Goal: Task Accomplishment & Management: Use online tool/utility

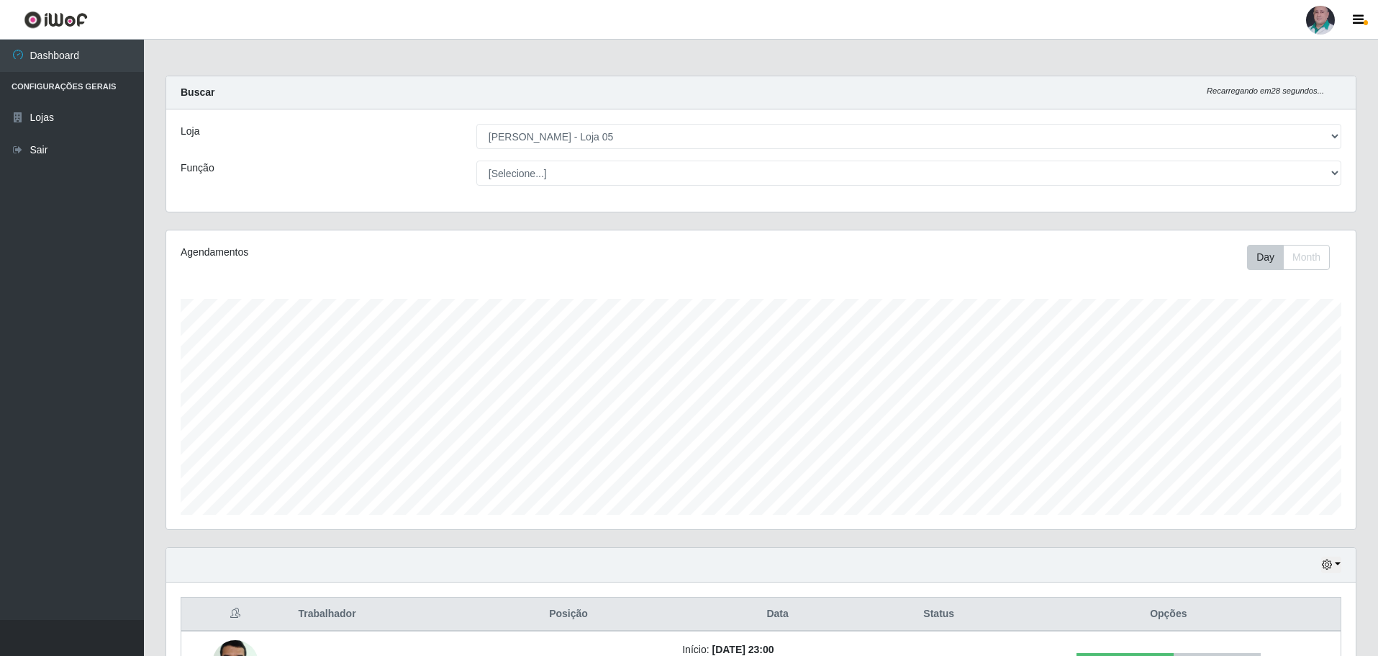
select select "252"
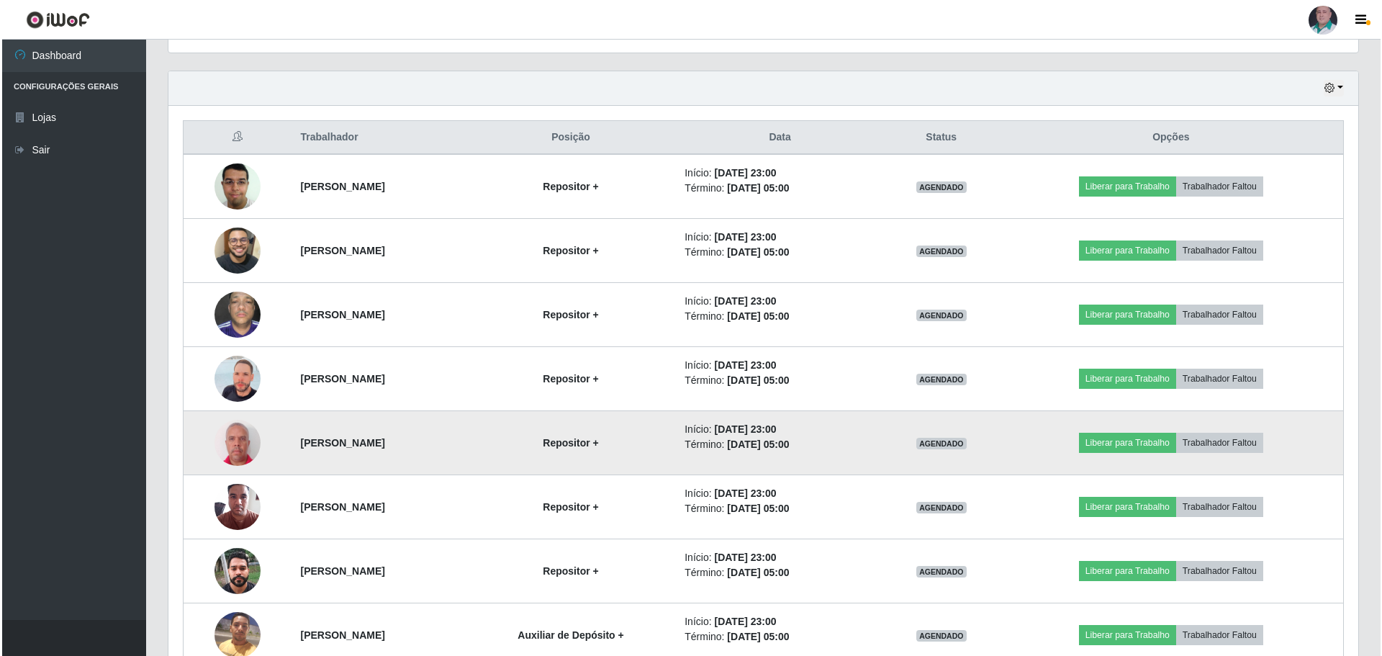
scroll to position [299, 1190]
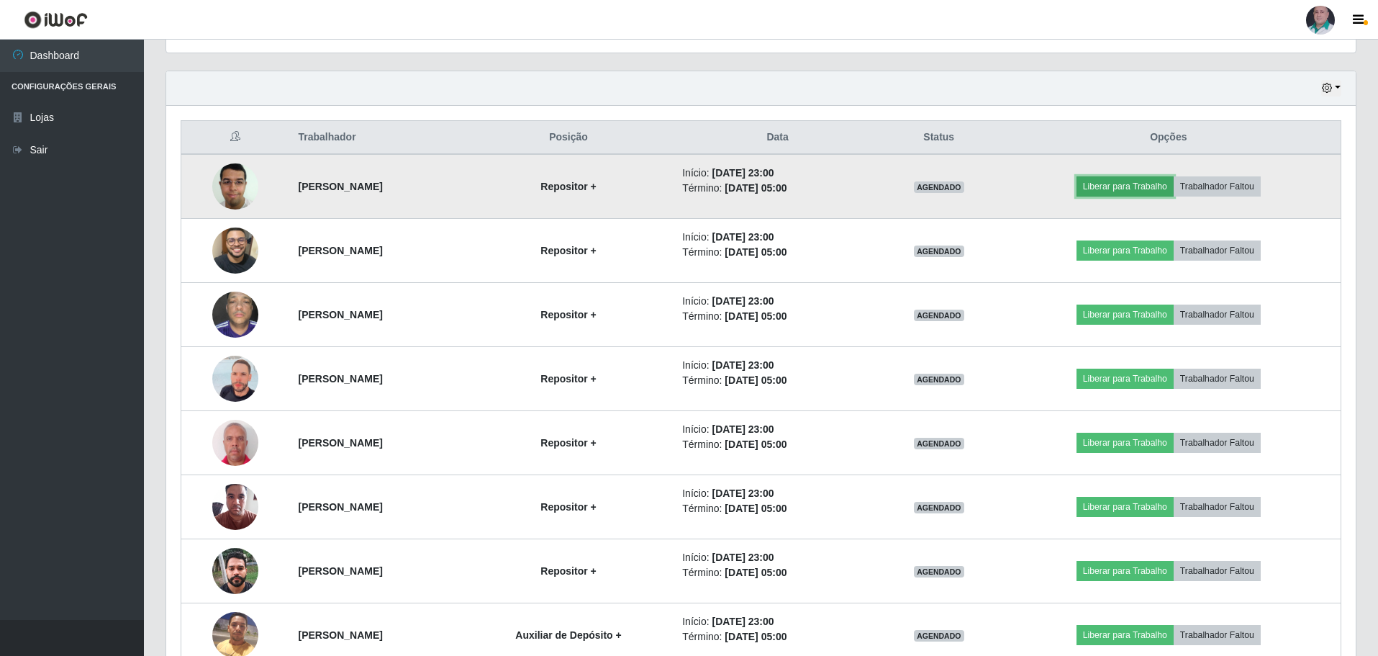
click at [1140, 188] on button "Liberar para Trabalho" at bounding box center [1125, 186] width 97 height 20
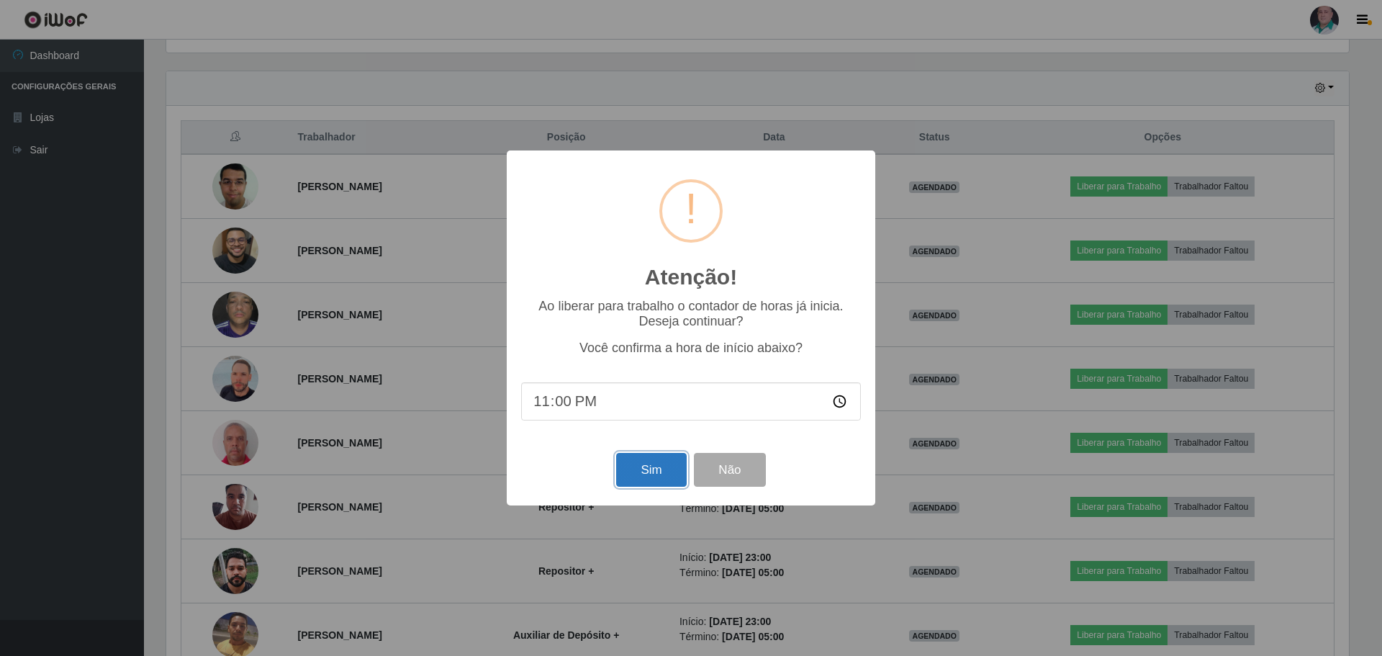
click at [623, 477] on button "Sim" at bounding box center [651, 470] width 70 height 34
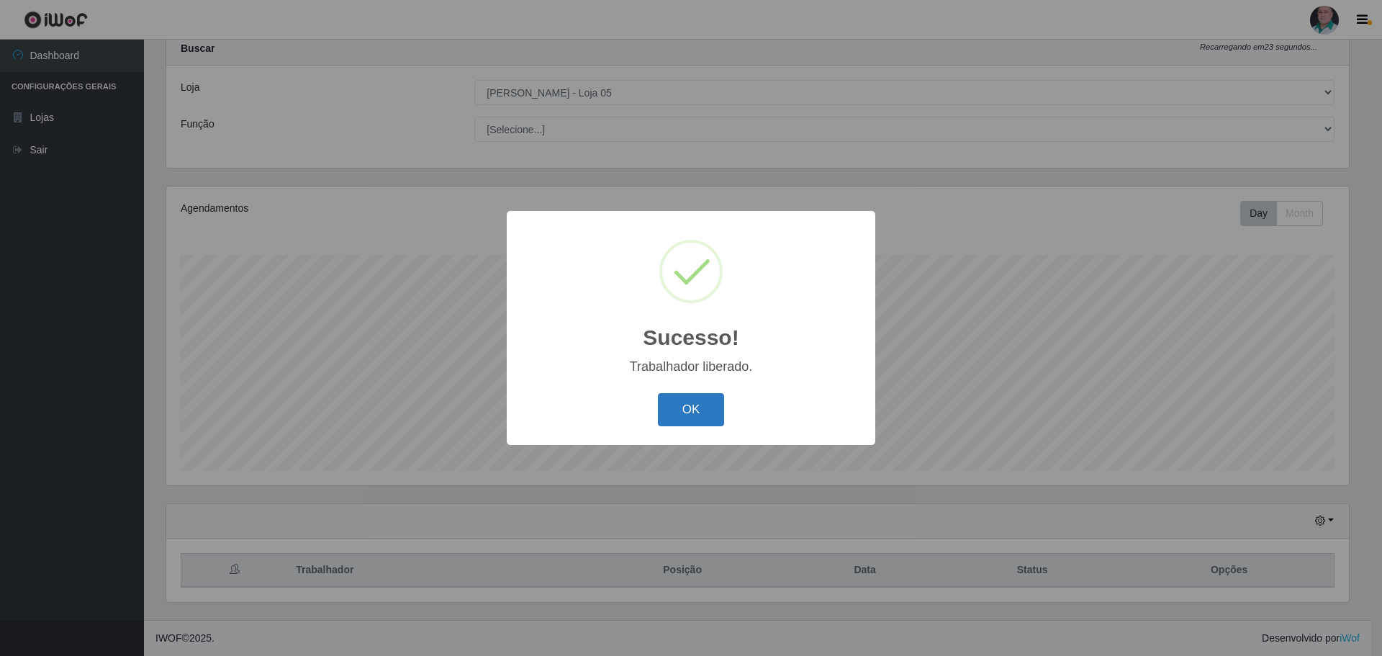
click at [687, 414] on button "OK" at bounding box center [691, 410] width 67 height 34
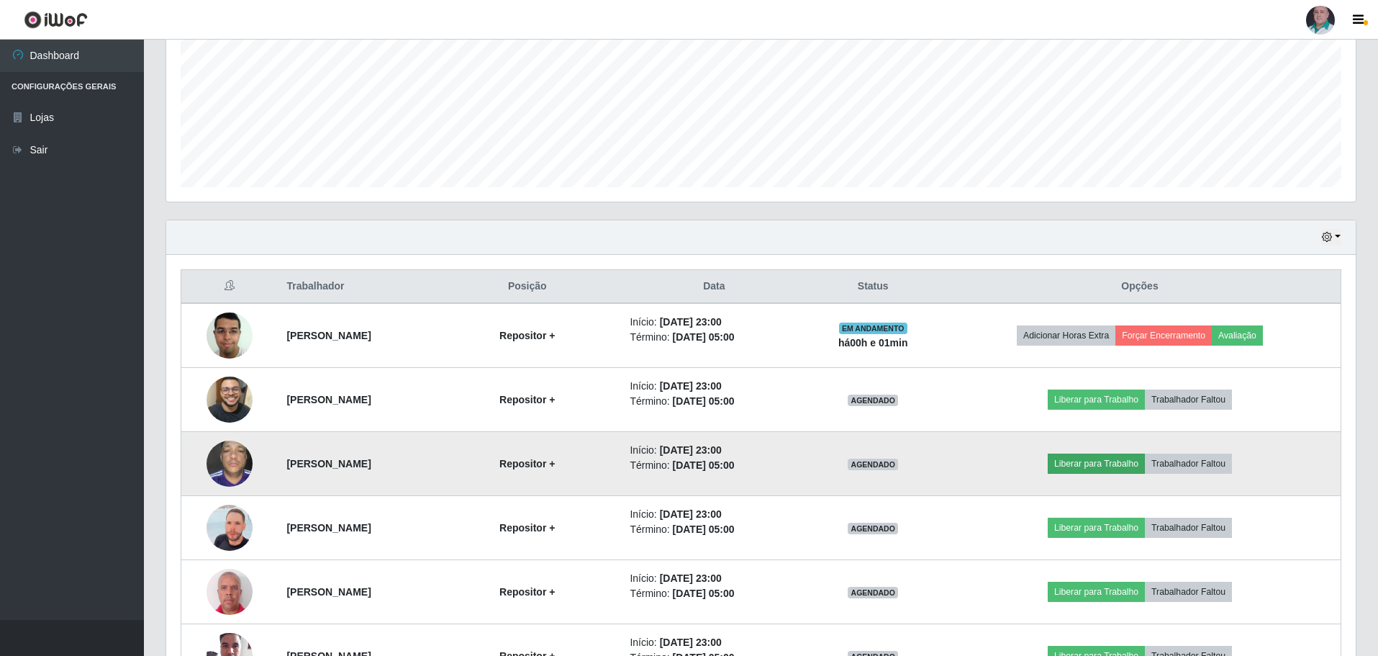
scroll to position [404, 0]
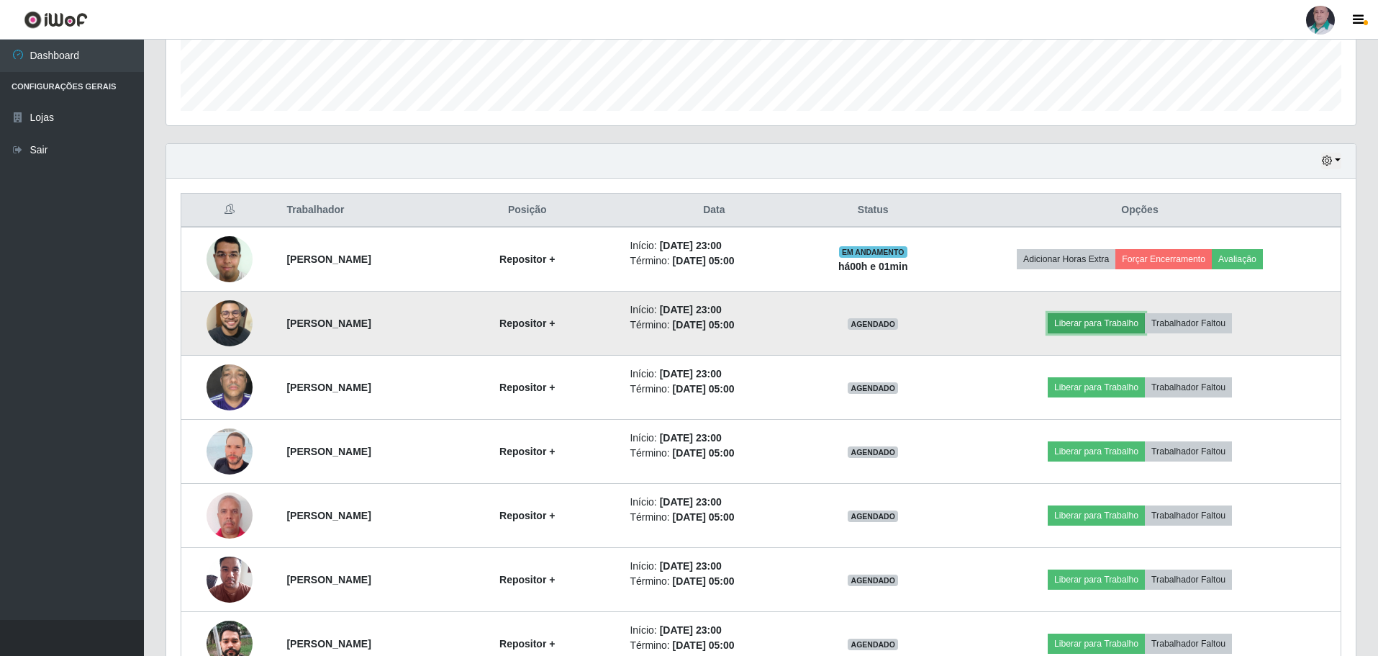
click at [1098, 325] on button "Liberar para Trabalho" at bounding box center [1096, 323] width 97 height 20
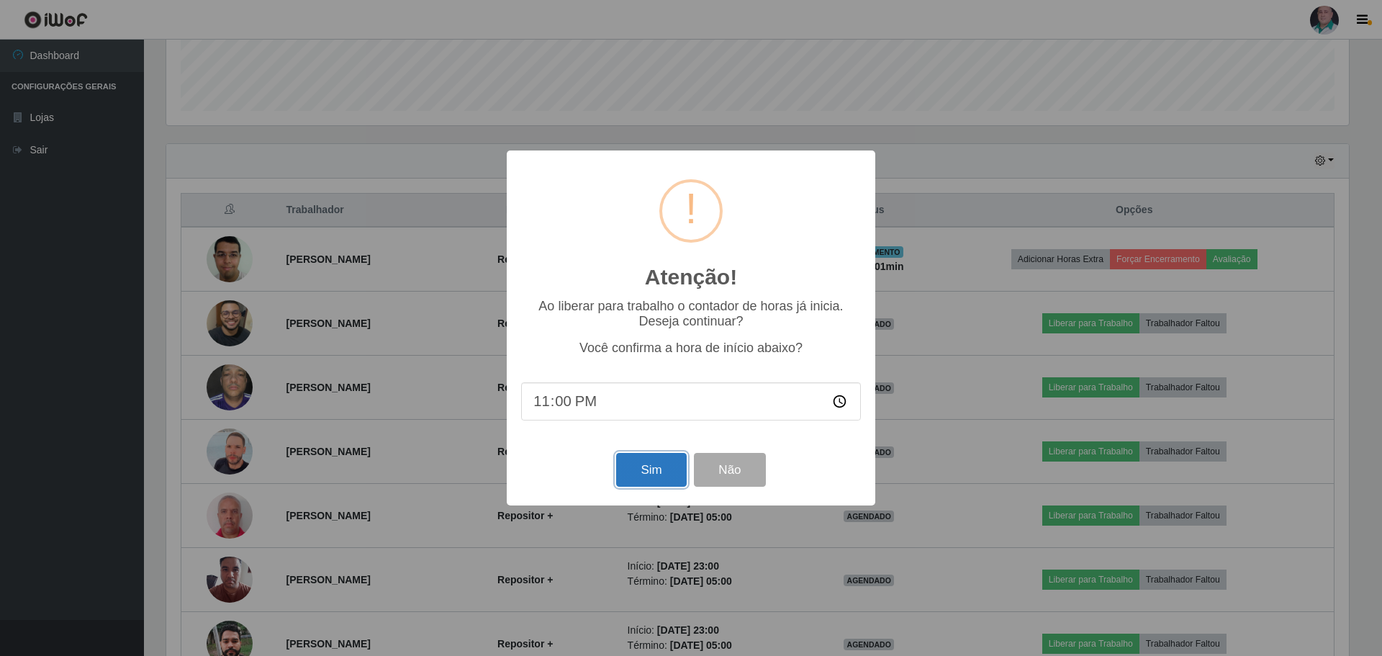
click at [655, 475] on button "Sim" at bounding box center [651, 470] width 70 height 34
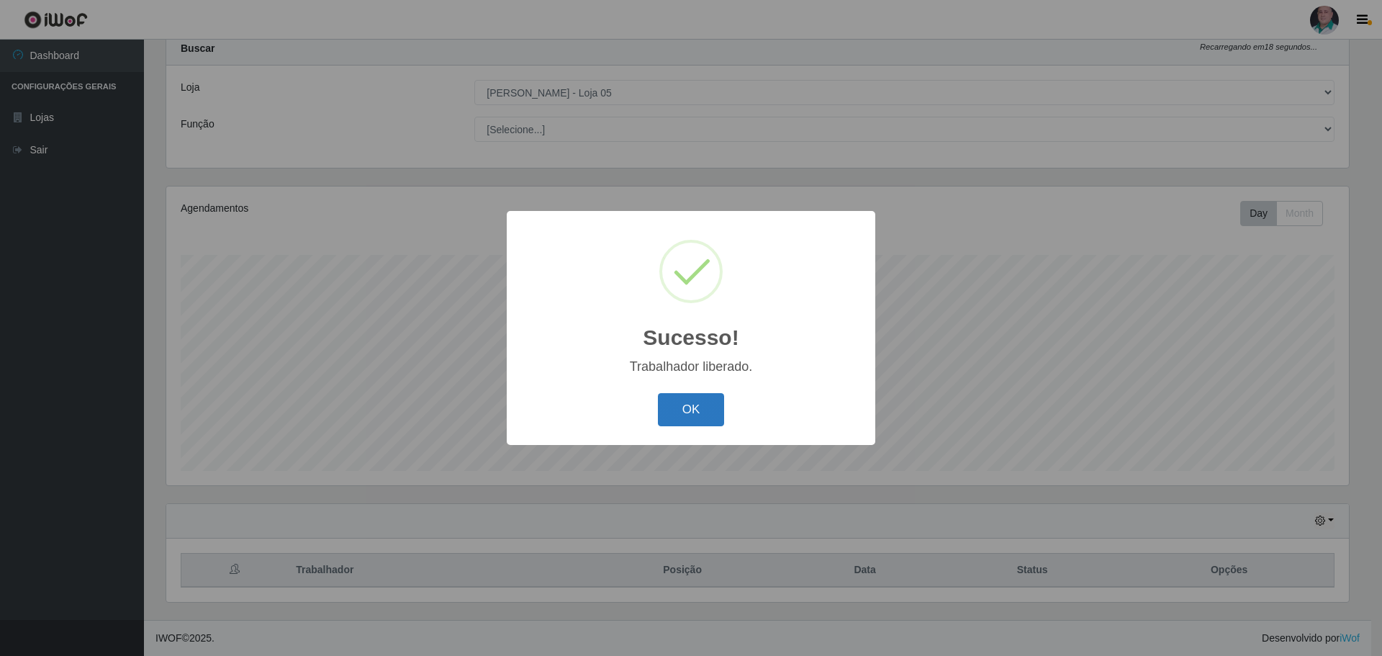
click at [692, 407] on button "OK" at bounding box center [691, 410] width 67 height 34
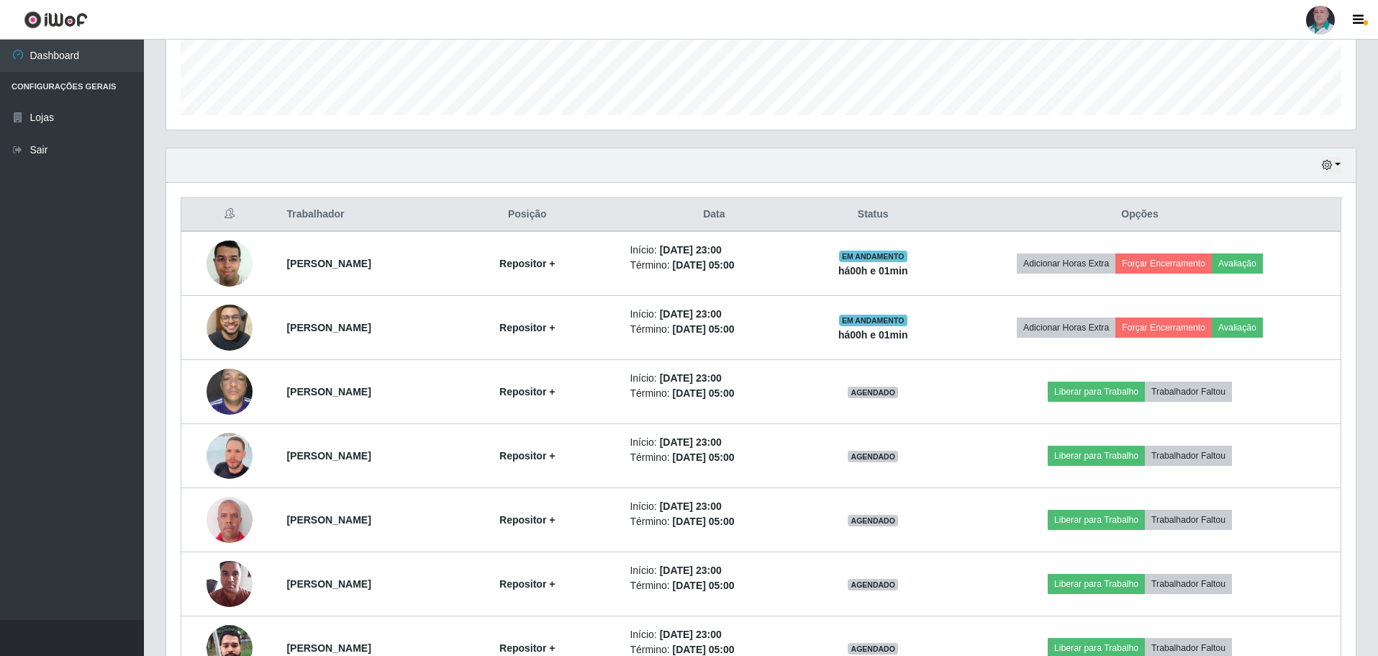
scroll to position [404, 0]
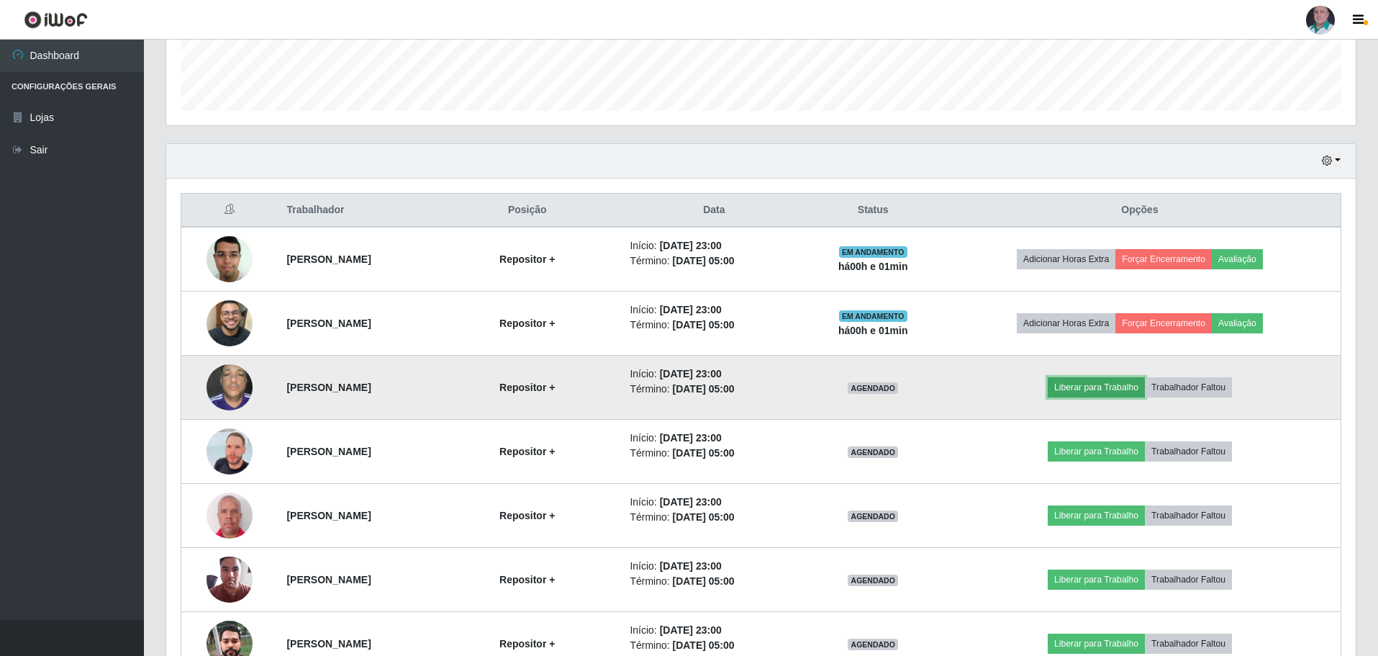
click at [1102, 392] on button "Liberar para Trabalho" at bounding box center [1096, 387] width 97 height 20
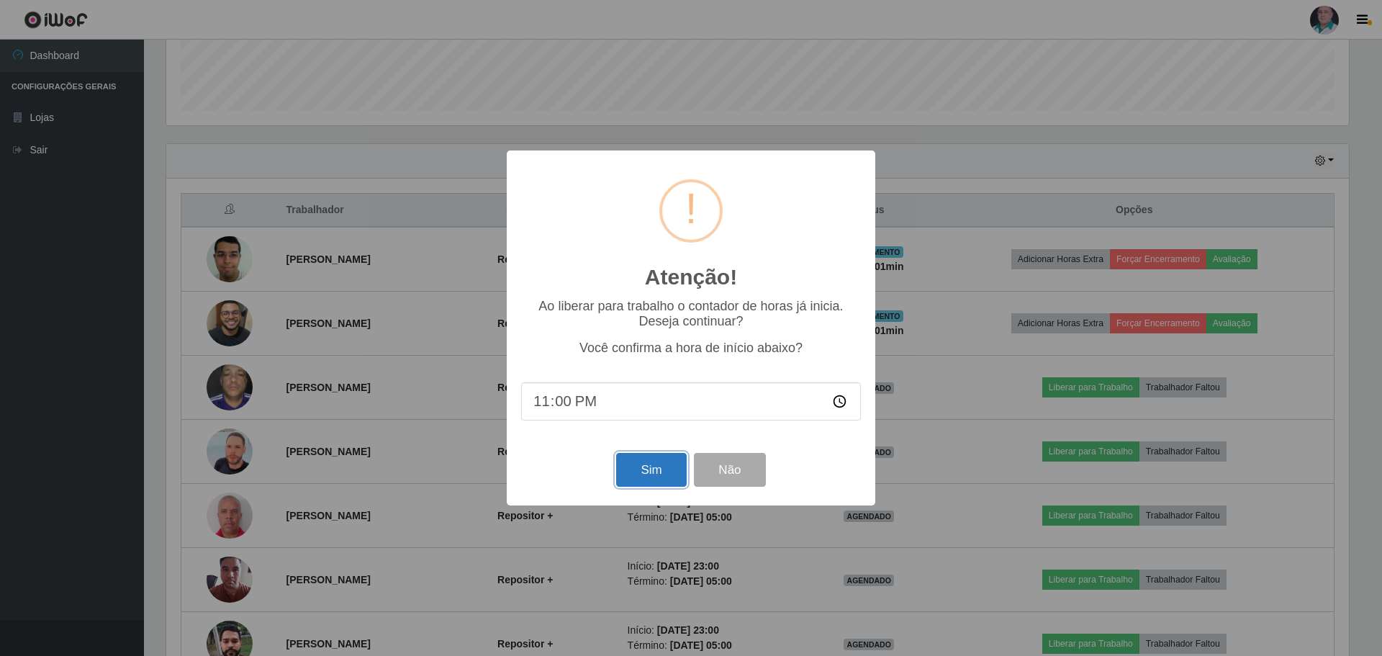
click at [647, 457] on button "Sim" at bounding box center [651, 470] width 70 height 34
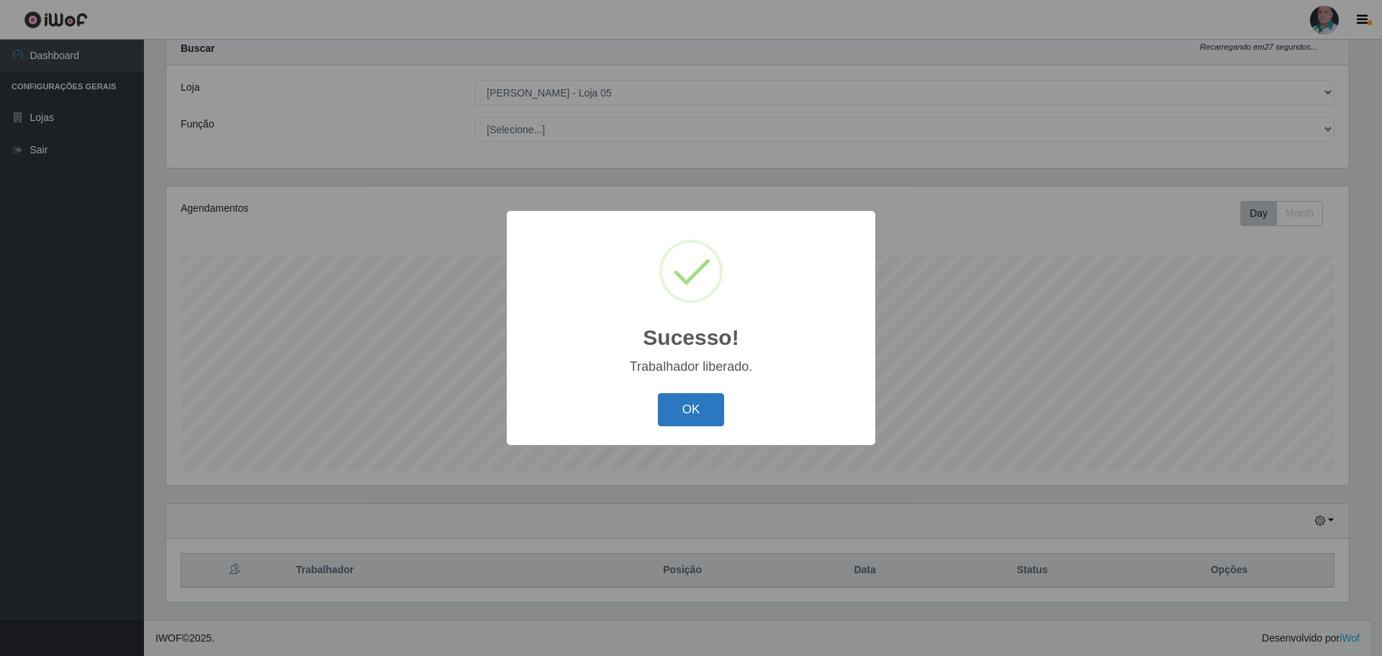
click at [701, 407] on button "OK" at bounding box center [691, 410] width 67 height 34
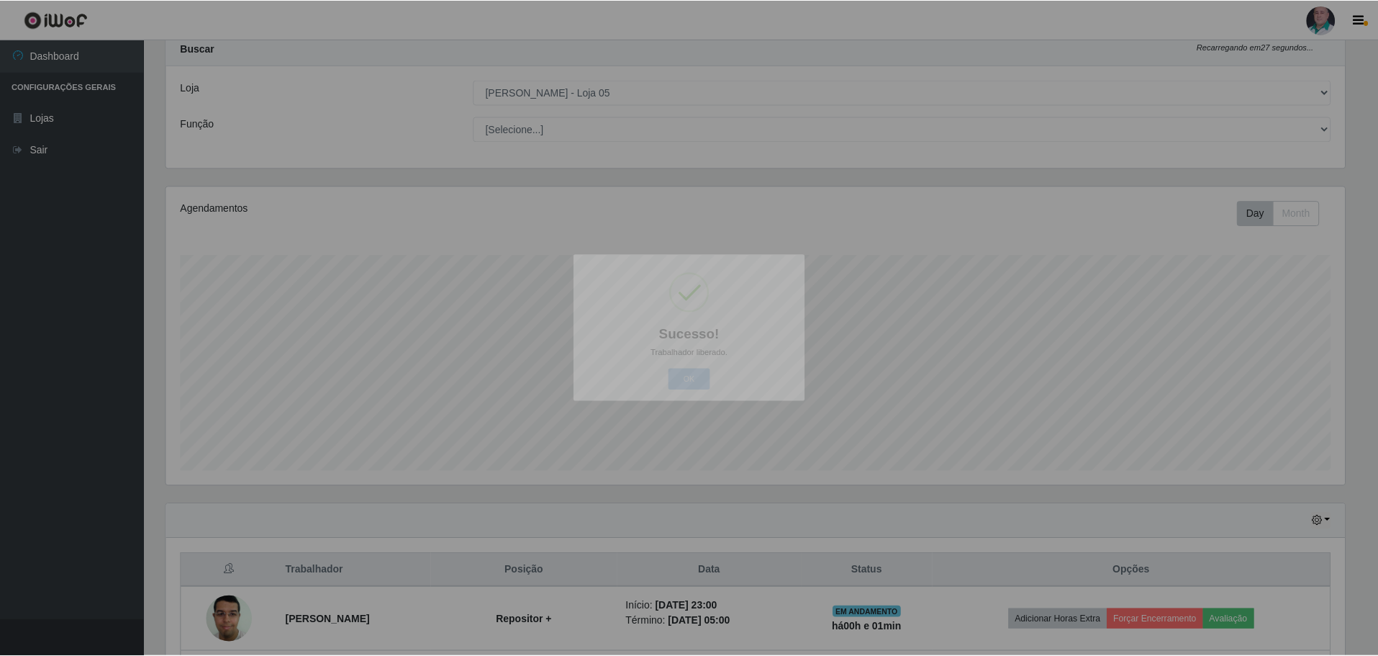
scroll to position [0, 0]
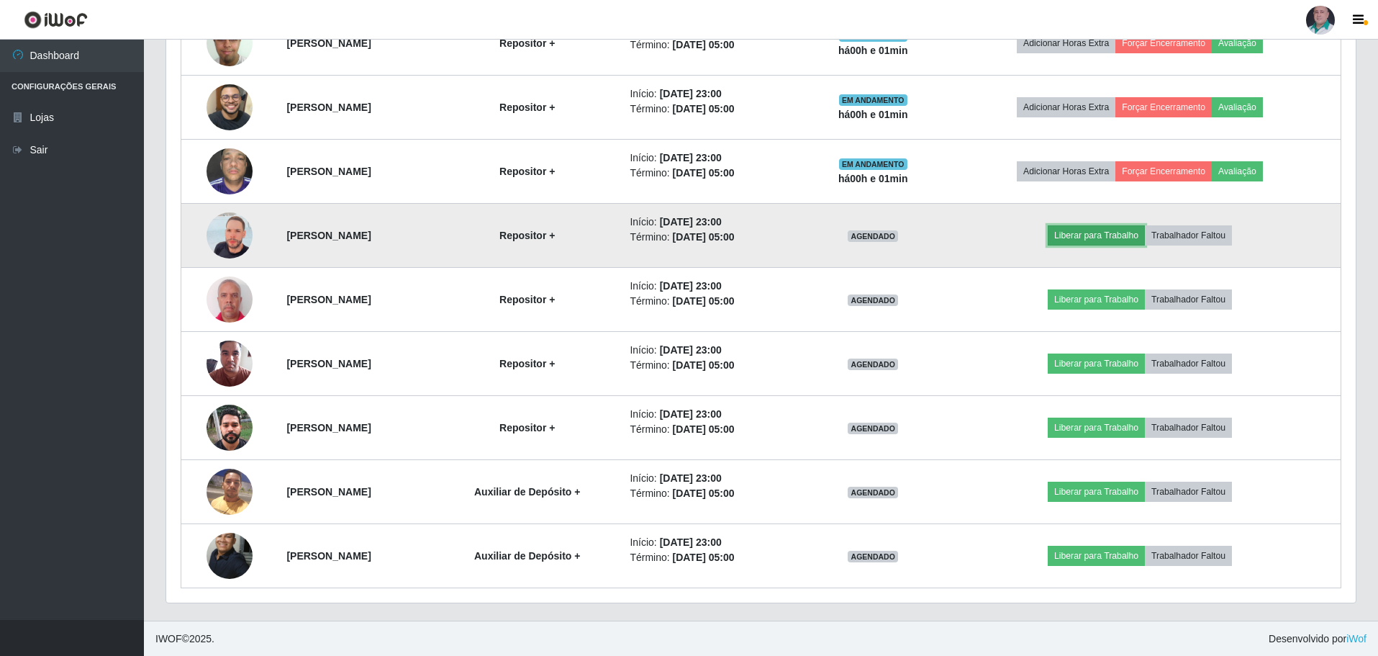
click at [1105, 234] on button "Liberar para Trabalho" at bounding box center [1096, 235] width 97 height 20
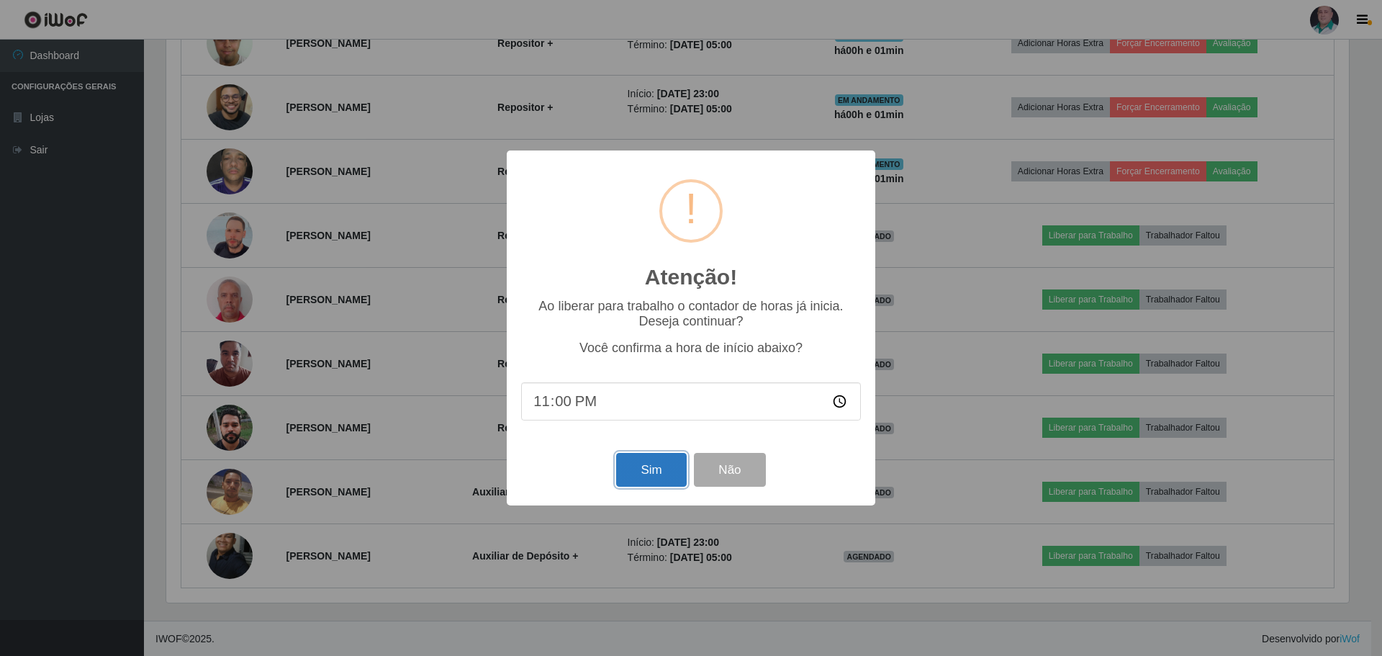
click at [659, 477] on button "Sim" at bounding box center [651, 470] width 70 height 34
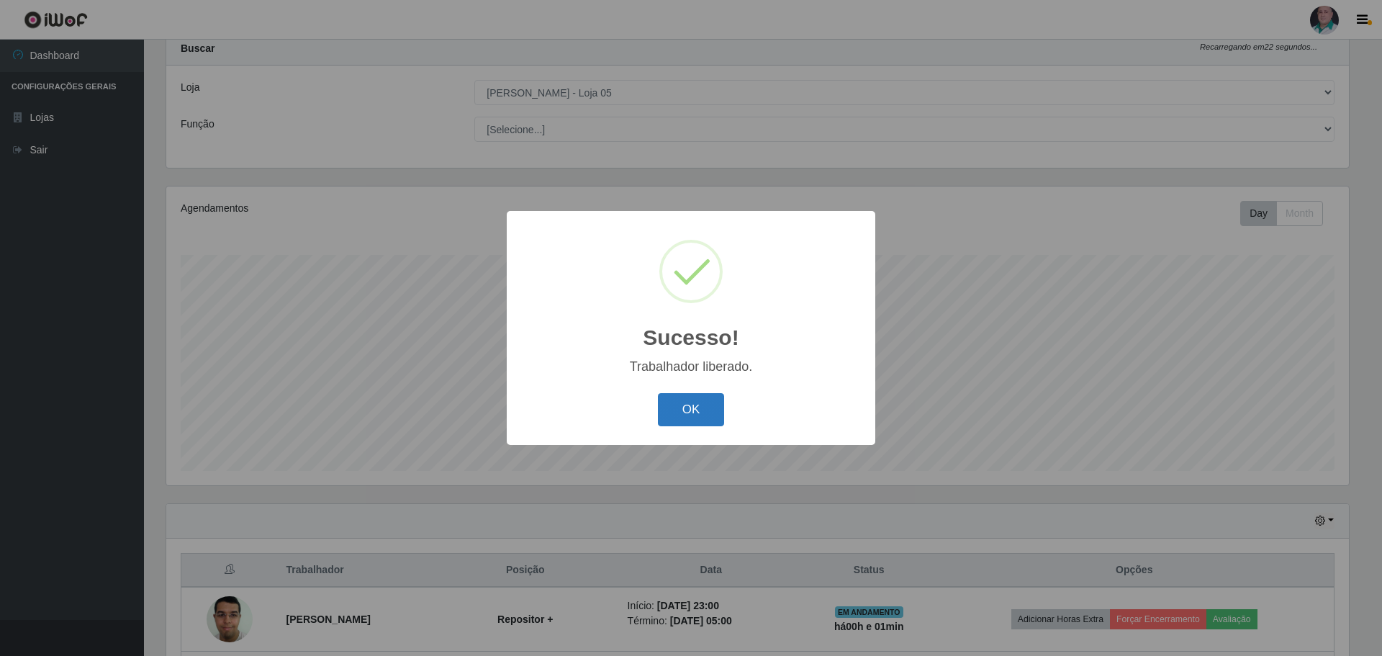
click at [688, 413] on button "OK" at bounding box center [691, 410] width 67 height 34
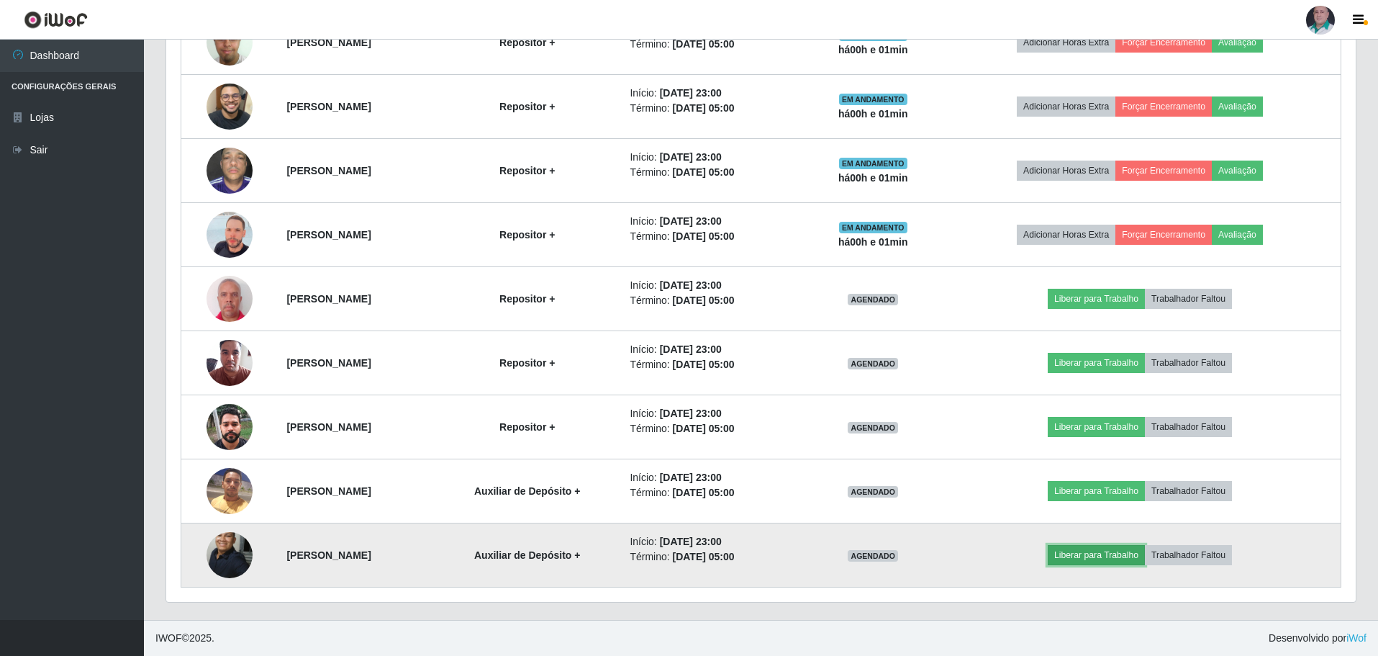
click at [1114, 551] on button "Liberar para Trabalho" at bounding box center [1096, 555] width 97 height 20
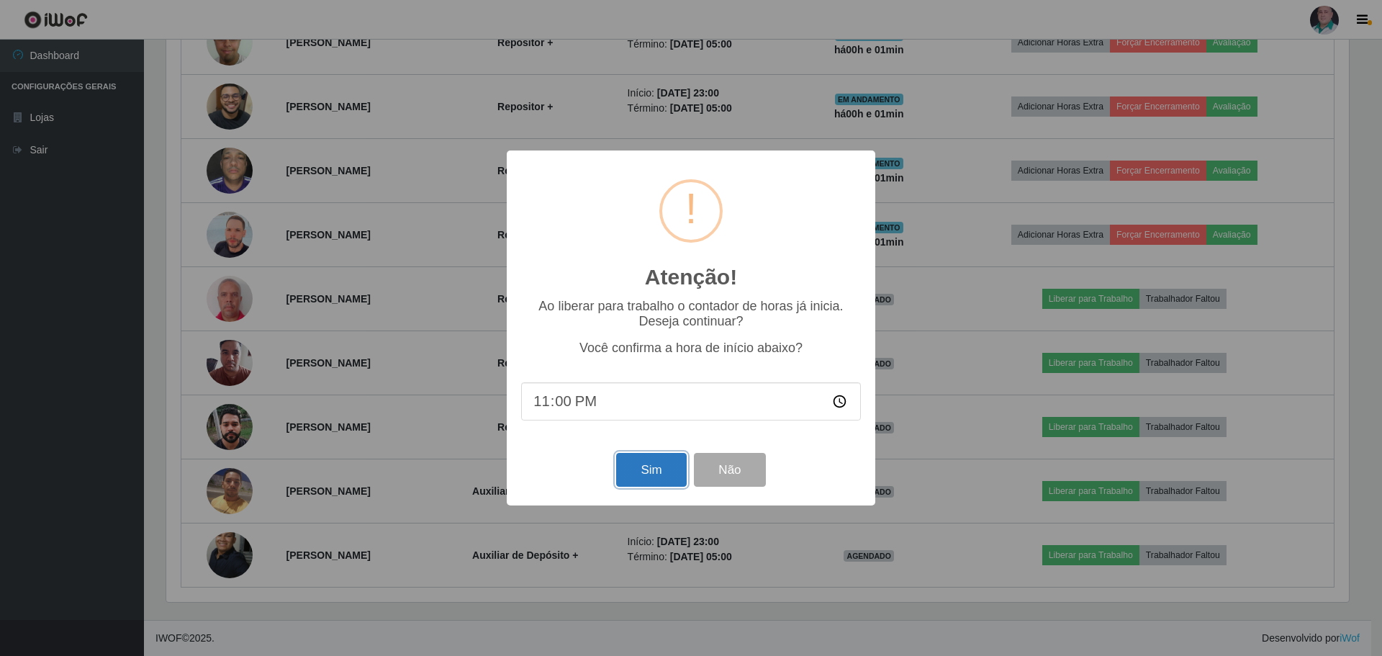
click at [660, 474] on button "Sim" at bounding box center [651, 470] width 70 height 34
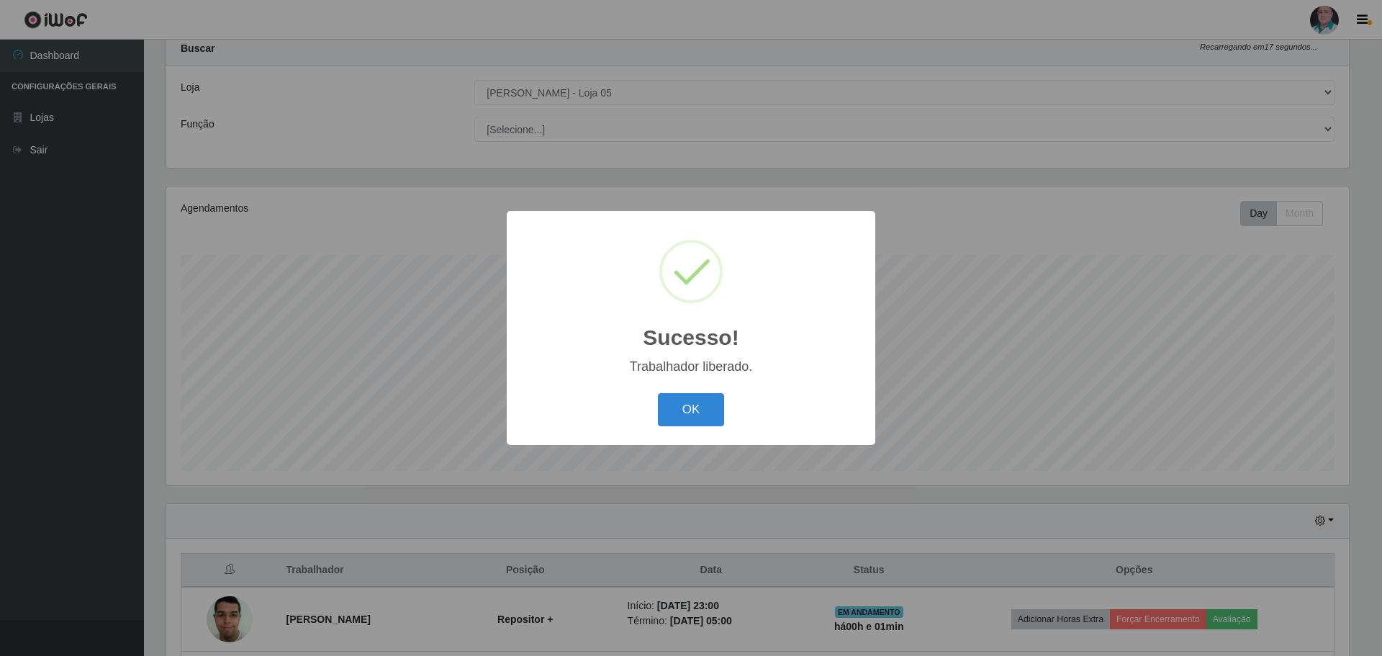
drag, startPoint x: 679, startPoint y: 408, endPoint x: 747, endPoint y: 399, distance: 69.0
click at [681, 415] on button "OK" at bounding box center [691, 410] width 67 height 34
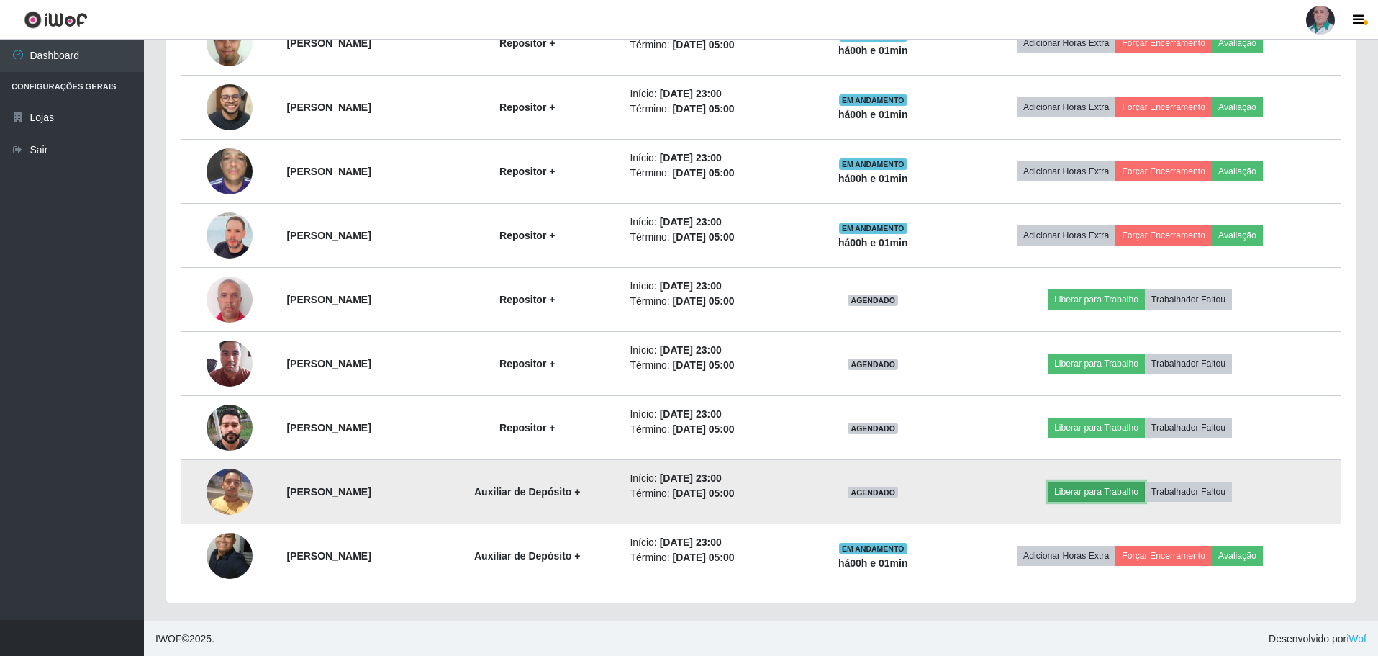
click at [1098, 489] on button "Liberar para Trabalho" at bounding box center [1096, 492] width 97 height 20
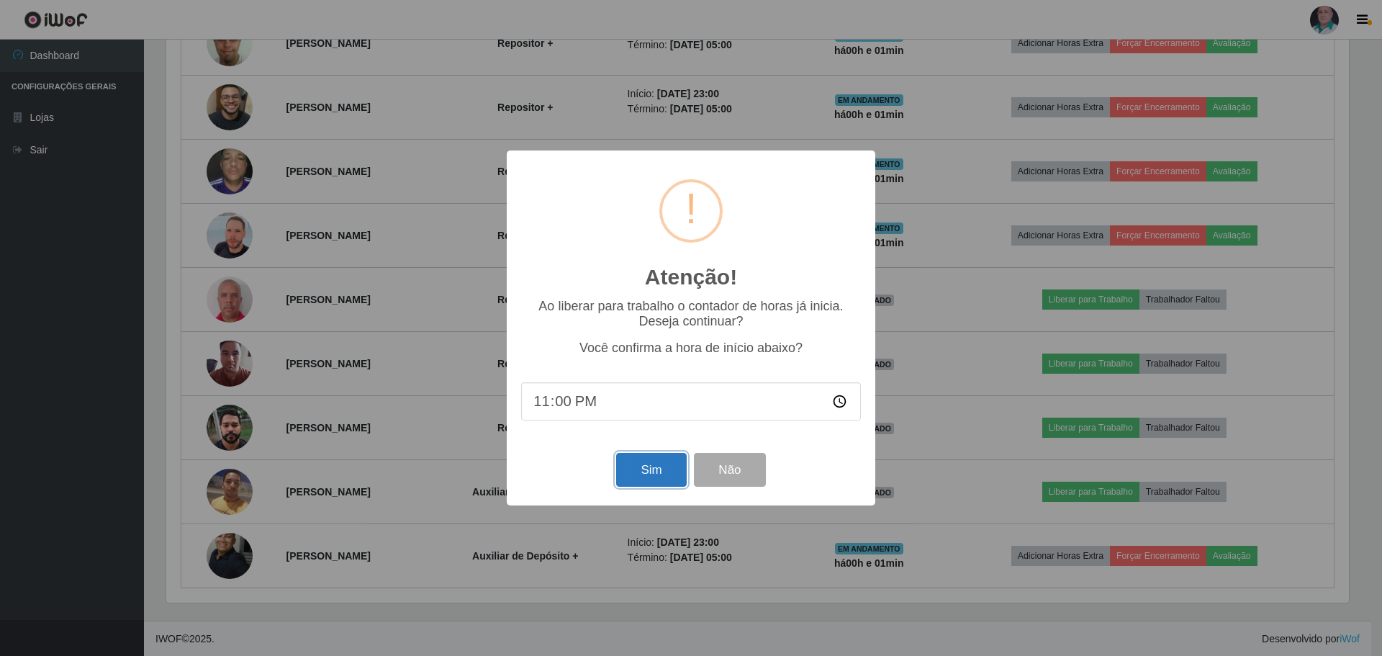
click at [644, 478] on button "Sim" at bounding box center [651, 470] width 70 height 34
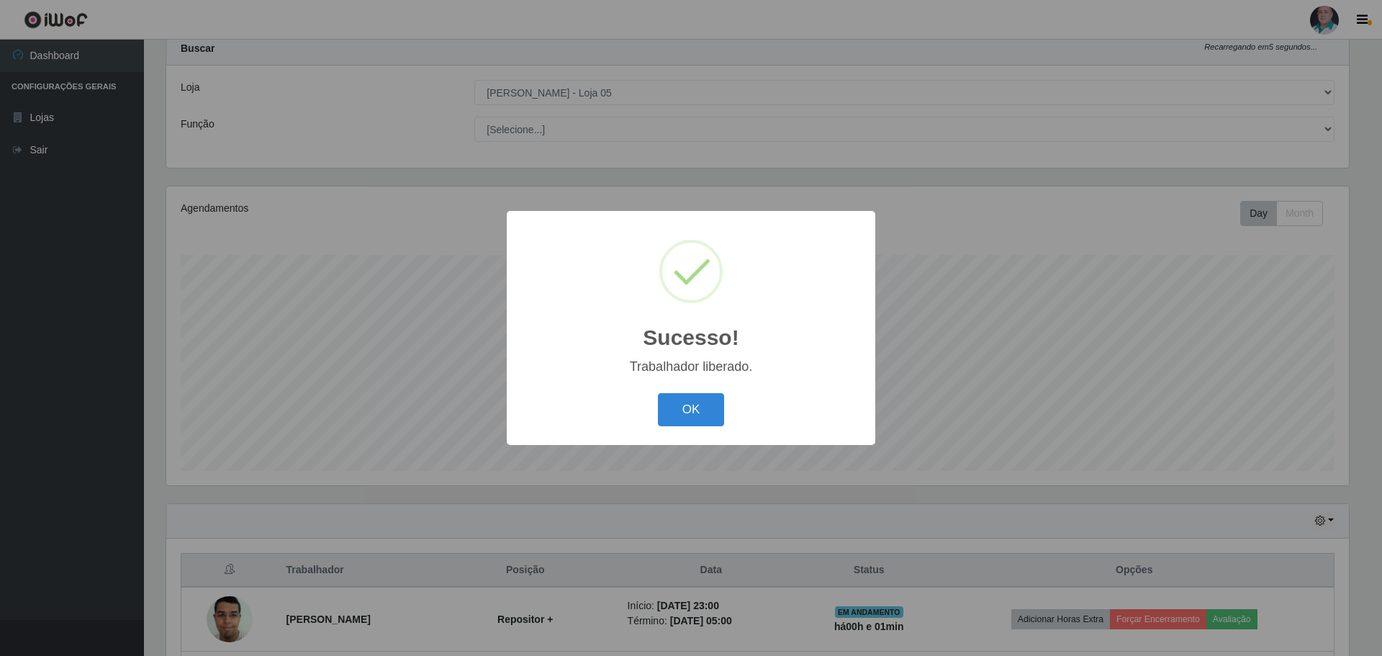
drag, startPoint x: 696, startPoint y: 415, endPoint x: 803, endPoint y: 402, distance: 107.3
click at [696, 417] on button "OK" at bounding box center [691, 410] width 67 height 34
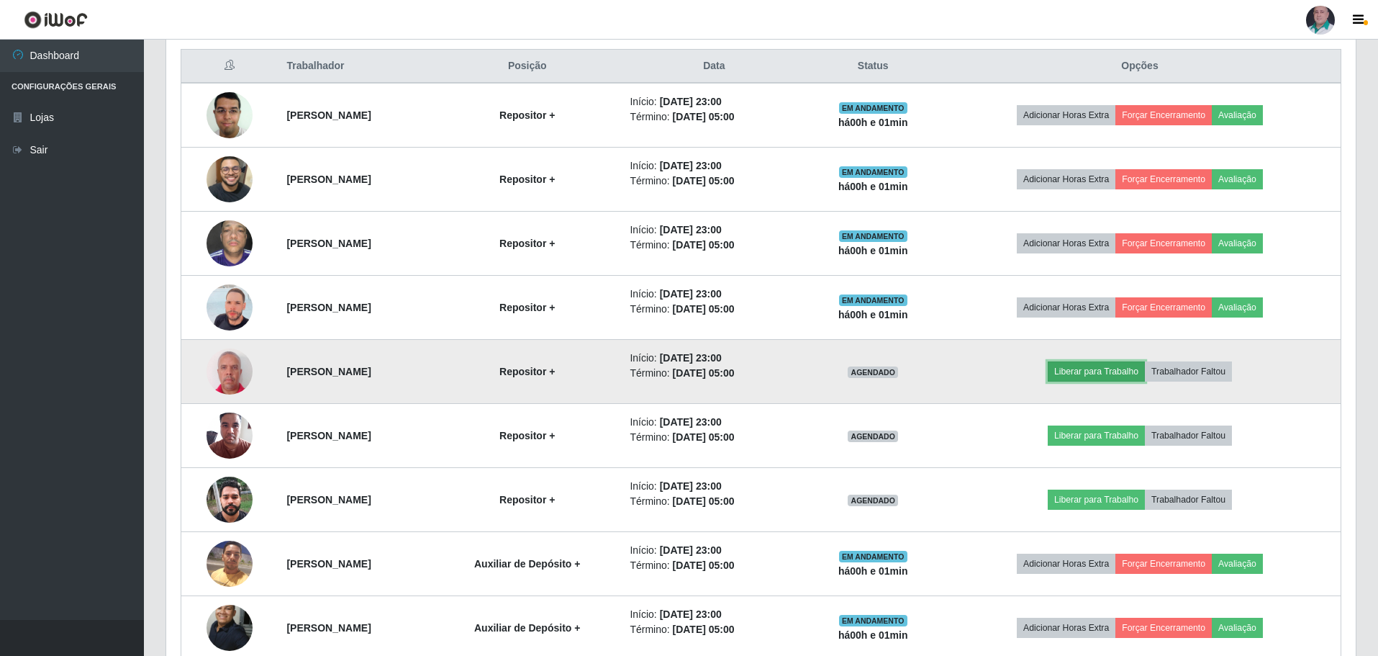
click at [1111, 372] on button "Liberar para Trabalho" at bounding box center [1096, 371] width 97 height 20
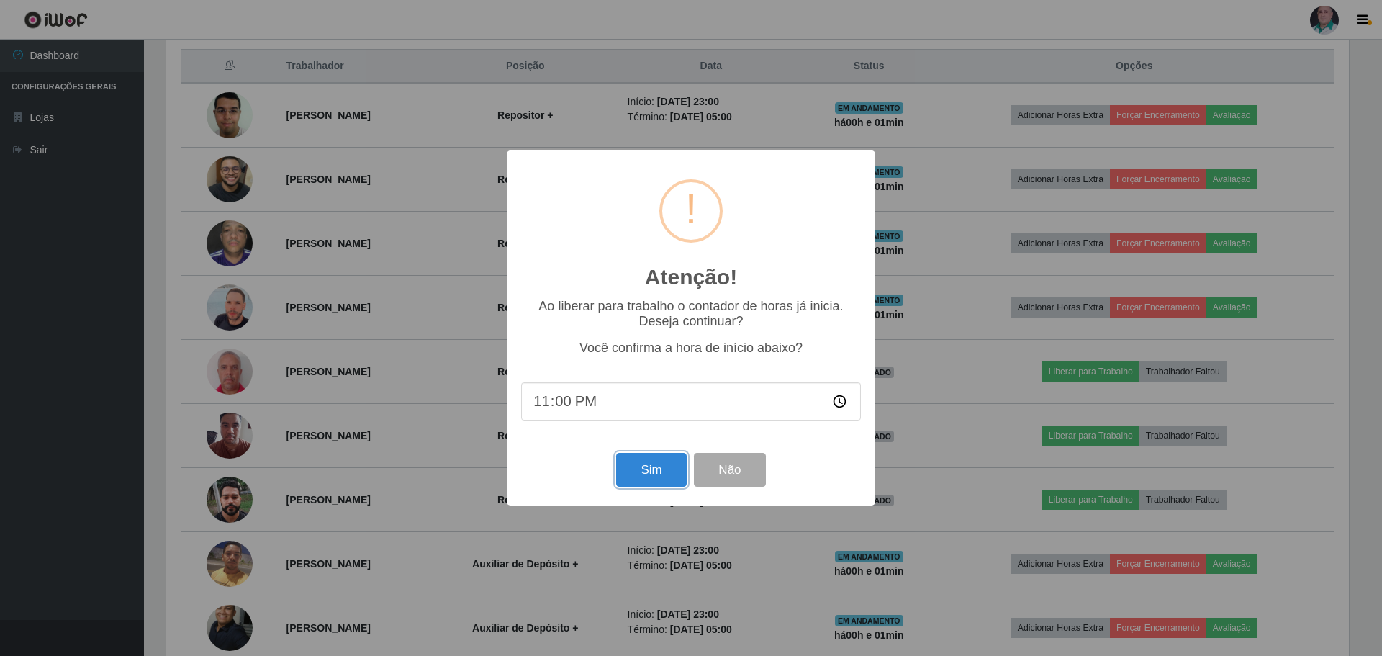
click at [650, 470] on button "Sim" at bounding box center [651, 470] width 70 height 34
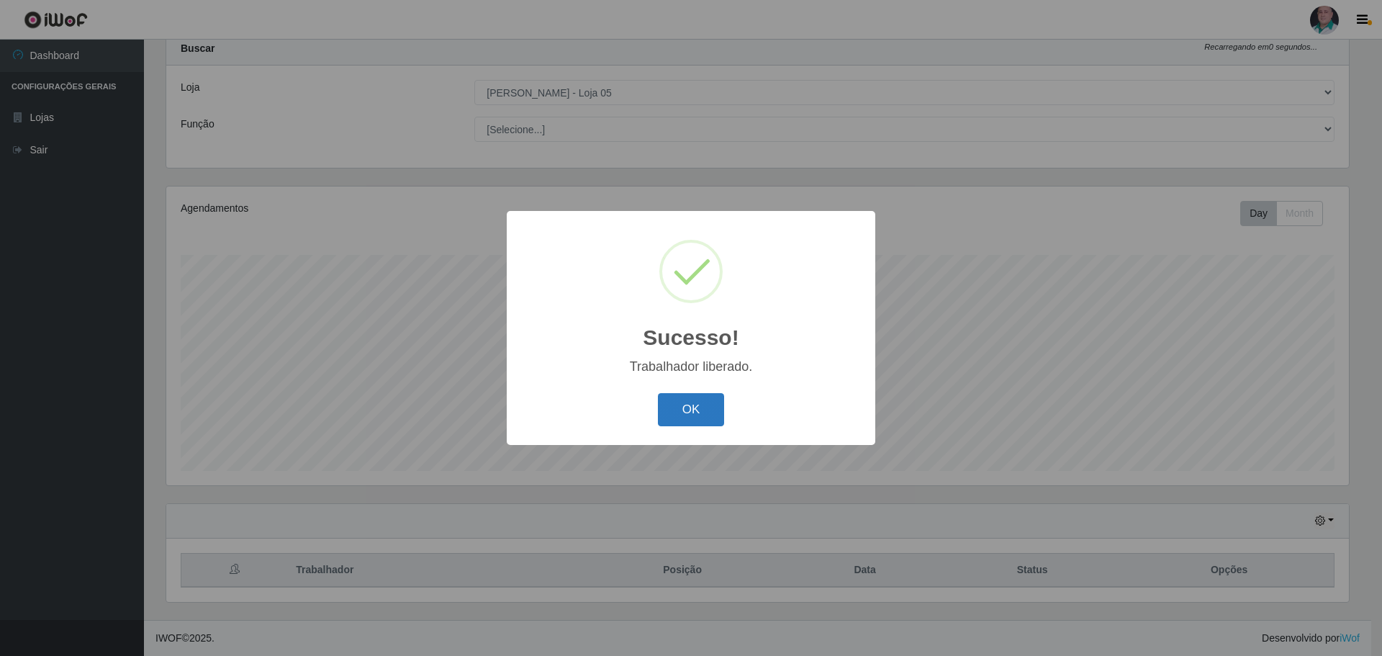
click at [681, 412] on button "OK" at bounding box center [691, 410] width 67 height 34
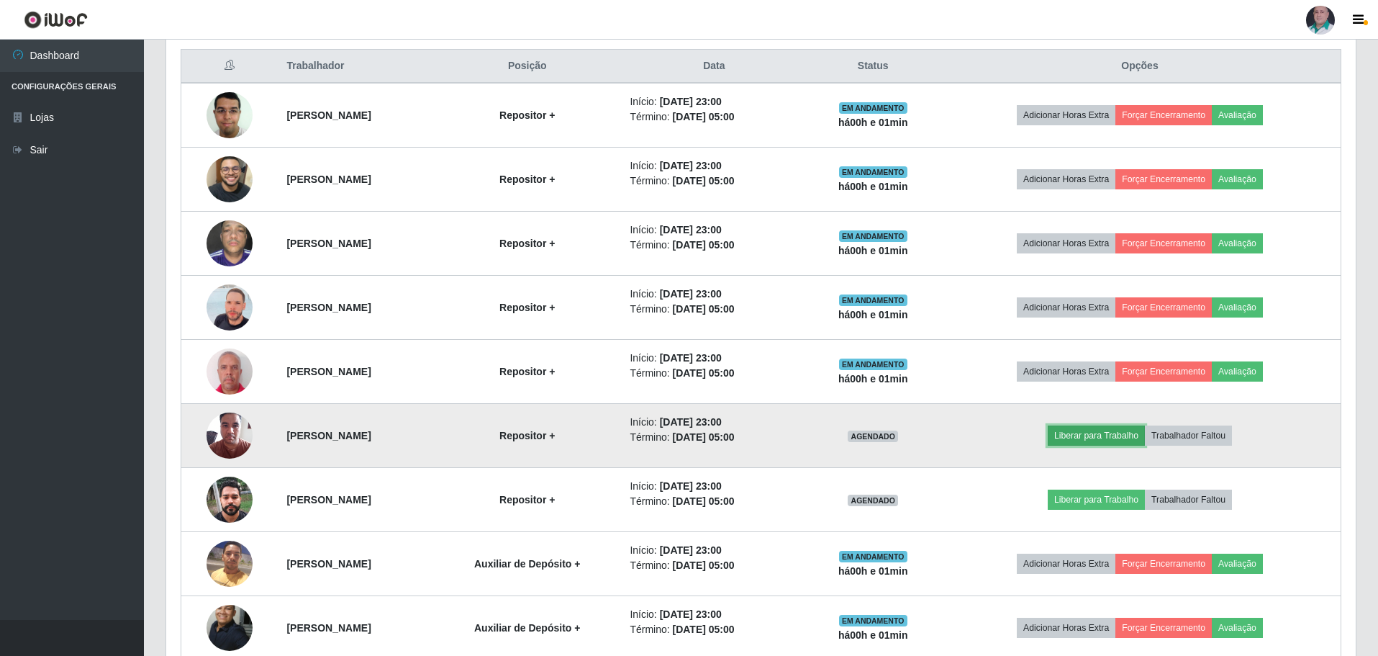
click at [1093, 436] on button "Liberar para Trabalho" at bounding box center [1096, 435] width 97 height 20
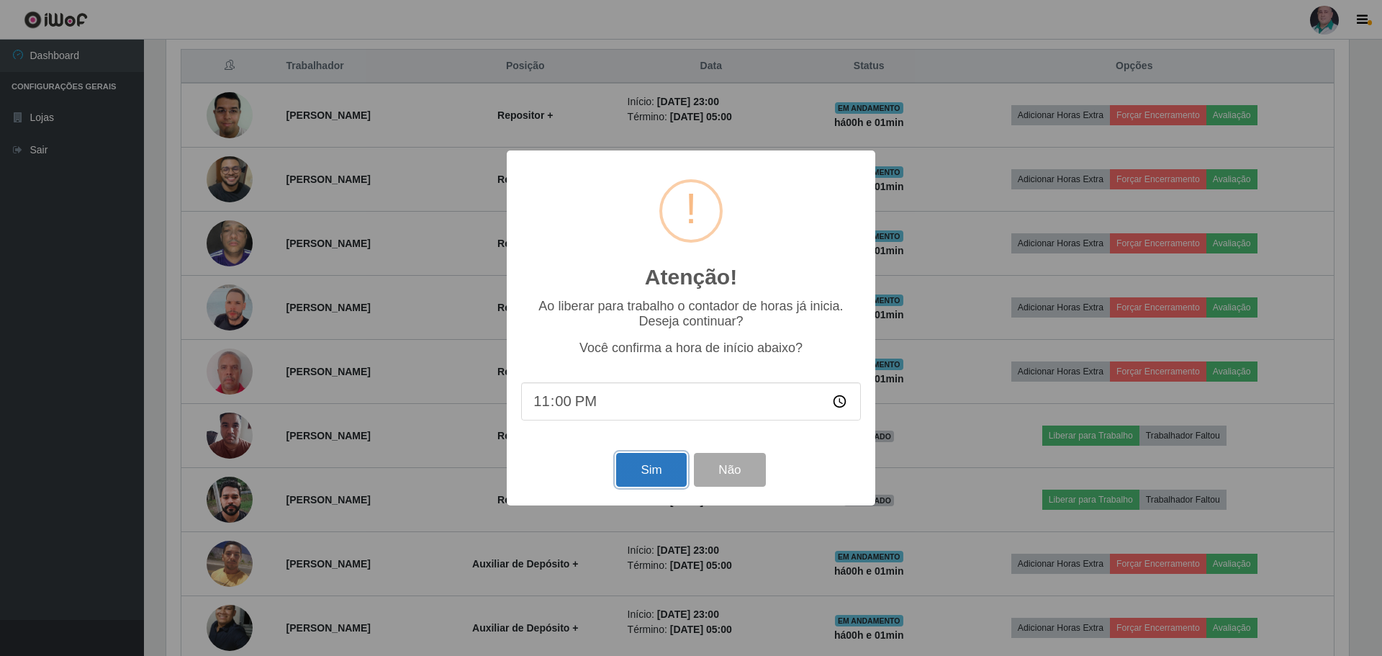
click at [651, 475] on button "Sim" at bounding box center [651, 470] width 70 height 34
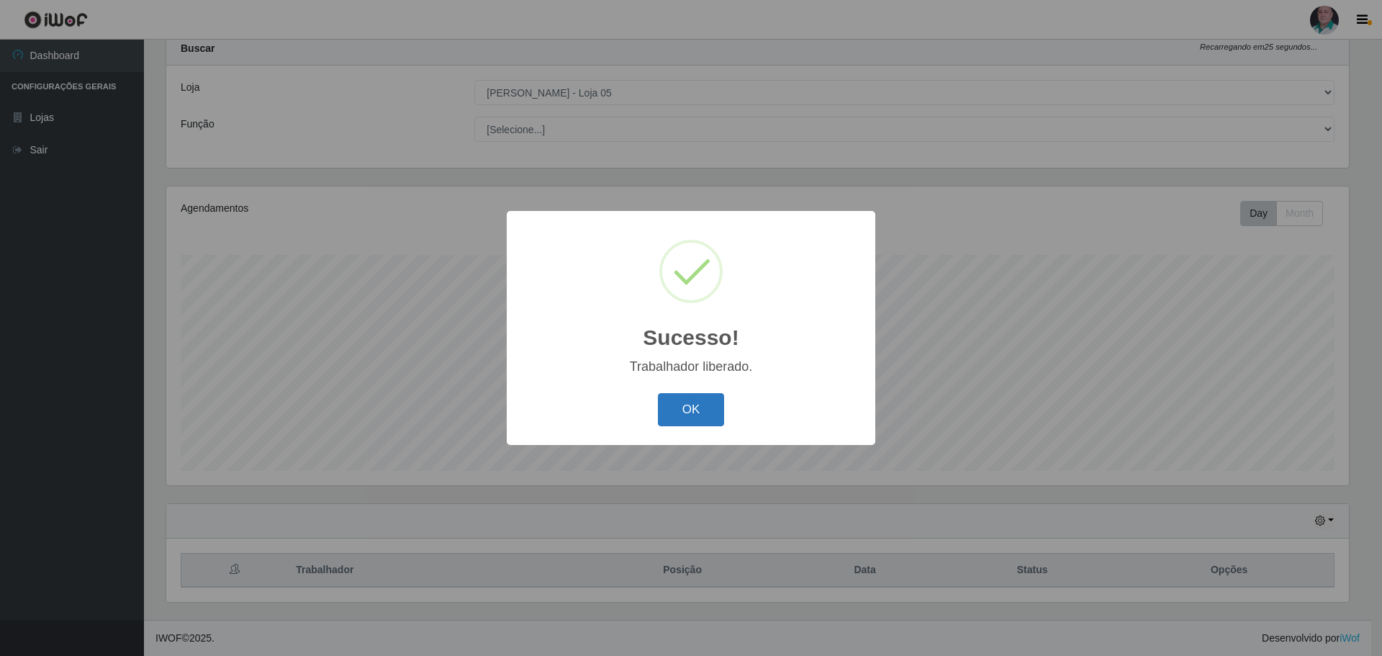
click at [692, 414] on button "OK" at bounding box center [691, 410] width 67 height 34
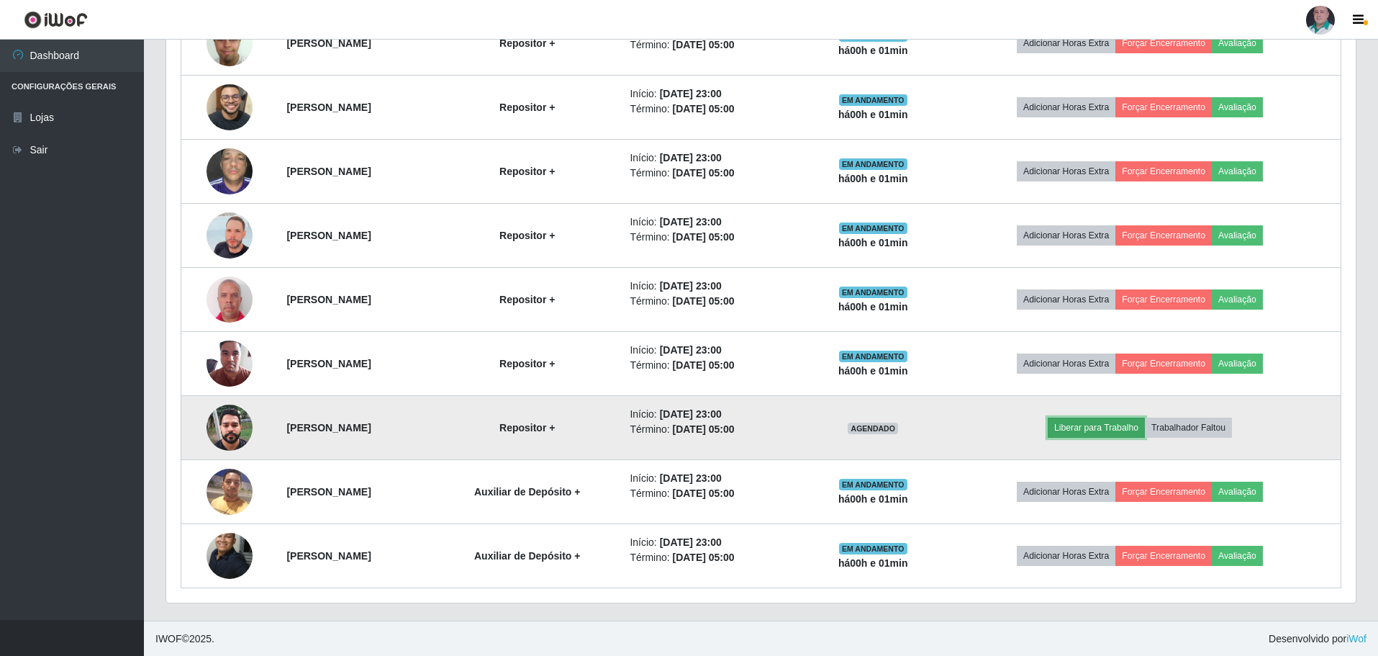
click at [1114, 429] on button "Liberar para Trabalho" at bounding box center [1096, 427] width 97 height 20
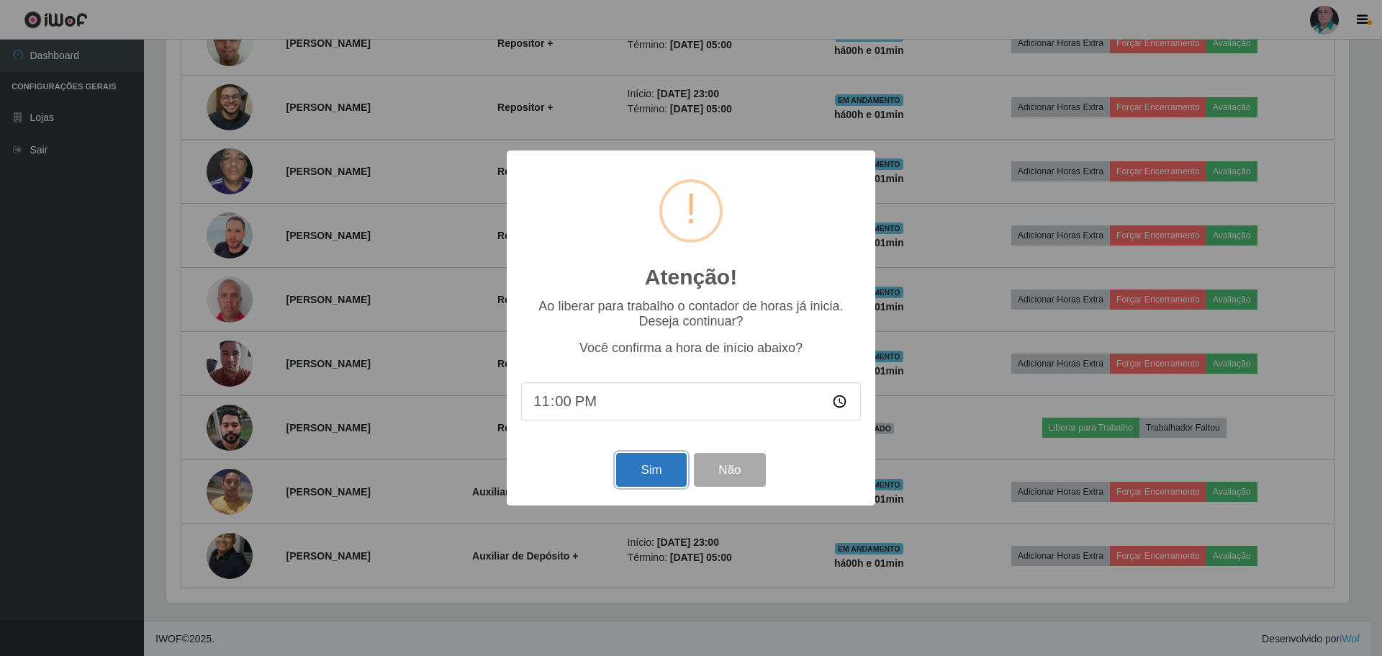
click at [646, 474] on button "Sim" at bounding box center [651, 470] width 70 height 34
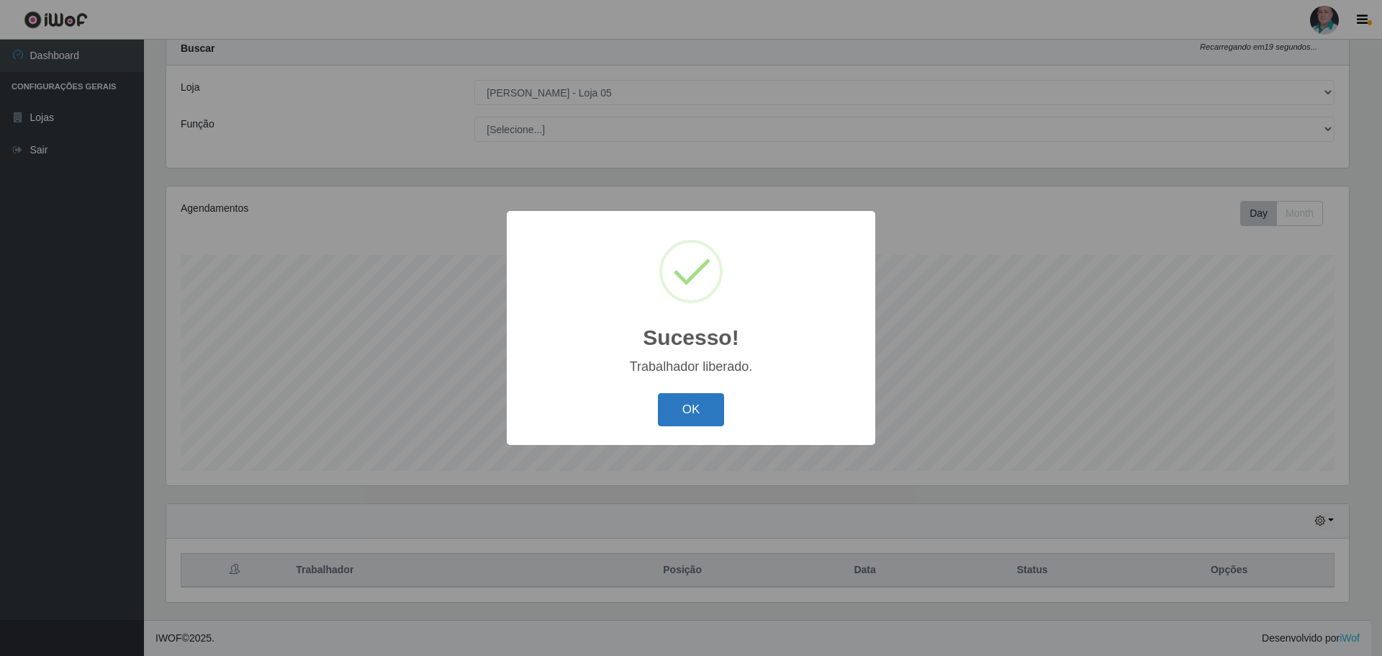
click at [700, 405] on button "OK" at bounding box center [691, 410] width 67 height 34
